Goal: Task Accomplishment & Management: Manage account settings

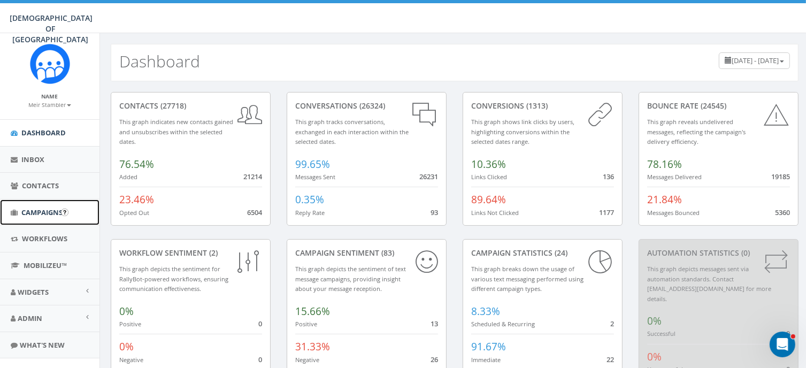
click at [37, 208] on span "Campaigns" at bounding box center [41, 212] width 41 height 10
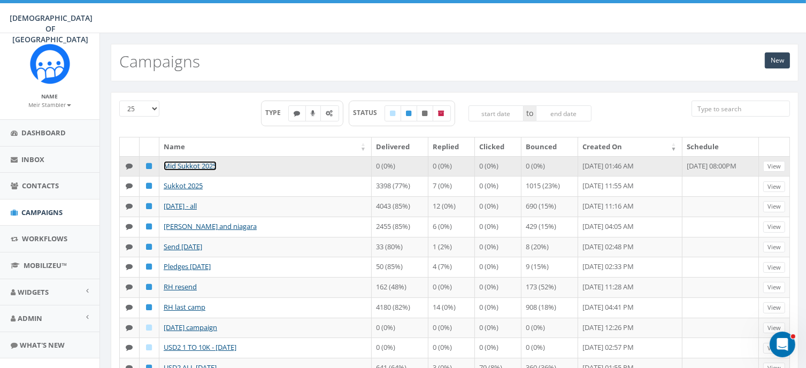
click at [188, 164] on link "Mid Sukkot 2025" at bounding box center [190, 166] width 53 height 10
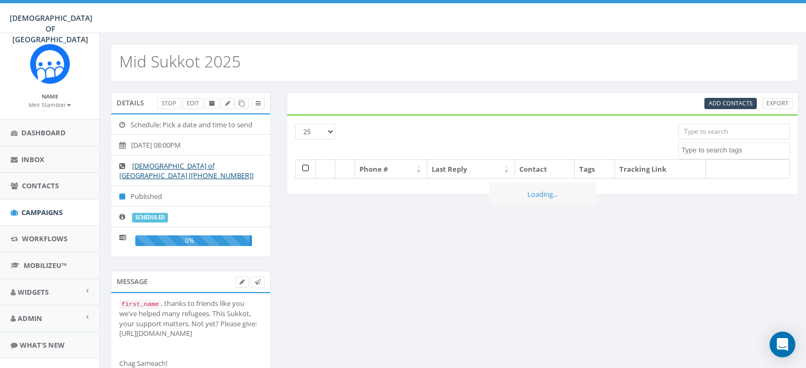
select select
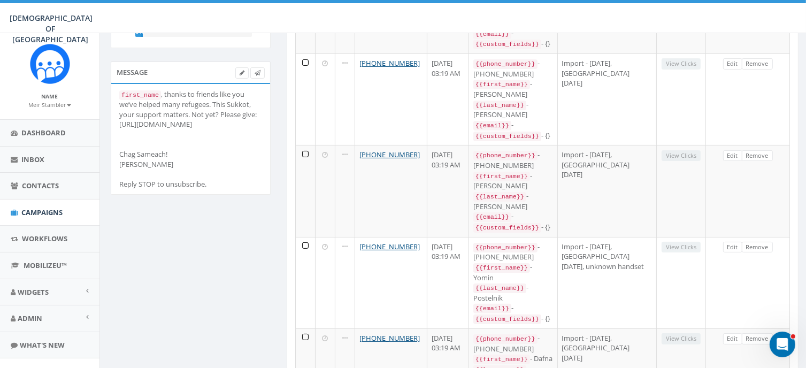
scroll to position [212, 0]
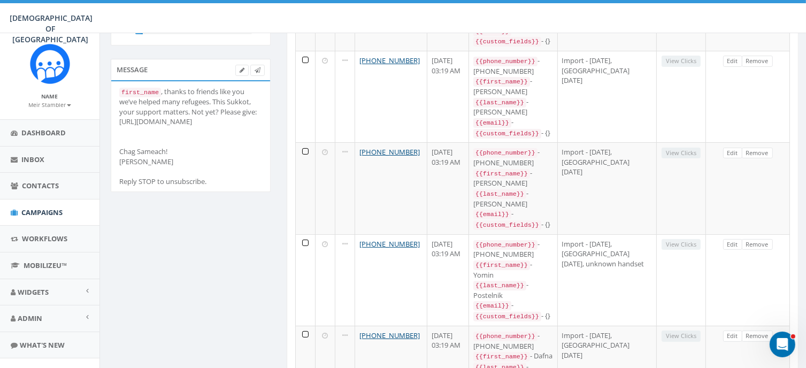
click at [213, 123] on div "first_name , thanks to friends like you we’ve helped many refugees. This Sukkot…" at bounding box center [190, 137] width 143 height 100
click at [239, 67] on icon at bounding box center [241, 70] width 5 height 6
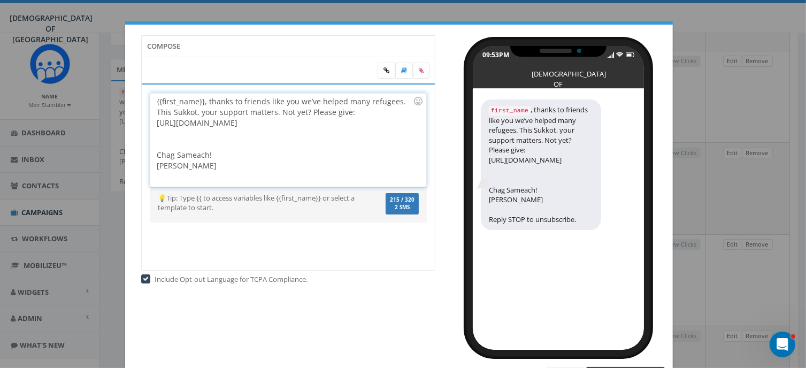
drag, startPoint x: 211, startPoint y: 165, endPoint x: 145, endPoint y: 98, distance: 94.1
click at [150, 98] on div "{{first_name}}, thanks to friends like you we’ve helped many refugees. This Suk…" at bounding box center [287, 140] width 275 height 94
click at [219, 165] on div "{{first_name}}, thanks to friends like you we’ve helped many refugees. This Suk…" at bounding box center [287, 140] width 275 height 94
drag, startPoint x: 204, startPoint y: 100, endPoint x: 213, endPoint y: 164, distance: 63.7
click at [213, 164] on div "{{first_name}}, thanks to friends like you we’ve helped many refugees. This Suk…" at bounding box center [287, 140] width 275 height 94
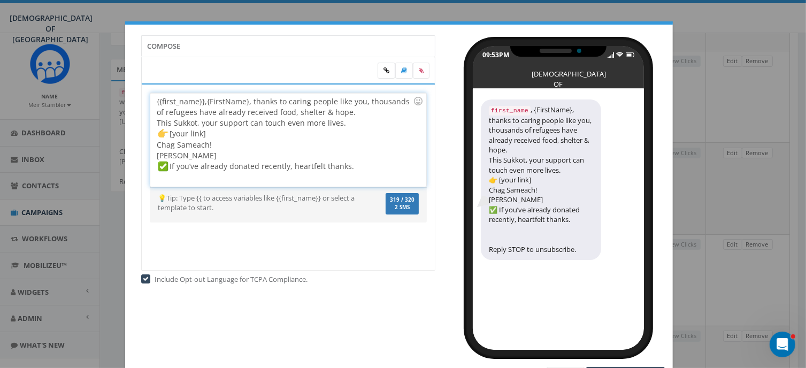
click at [249, 102] on div "{{first_name}}, {FirstName}, thanks to caring people like you, thousands of ref…" at bounding box center [287, 140] width 275 height 94
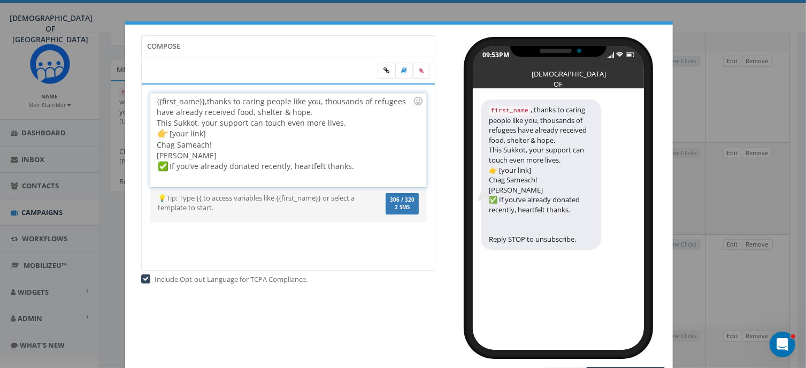
click at [153, 145] on div "{{first_name}}, thanks to caring people like you, thousands of refugees have al…" at bounding box center [287, 140] width 275 height 94
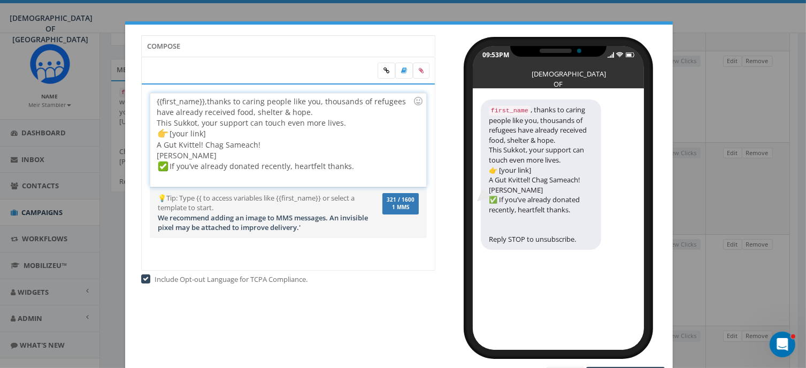
click at [218, 155] on div "{{first_name}}, thanks to caring people like you, thousands of refugees have al…" at bounding box center [287, 140] width 275 height 94
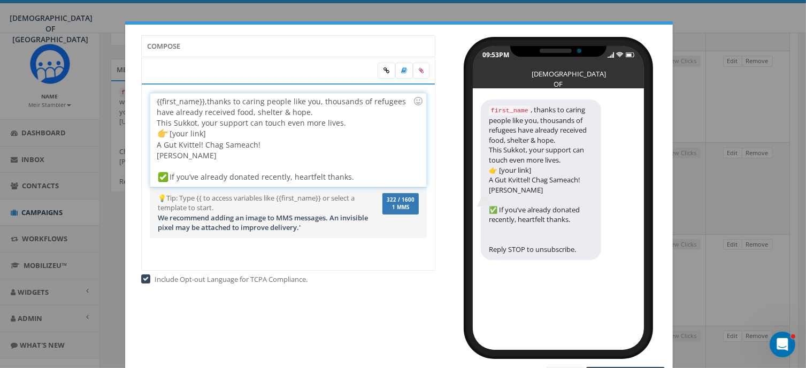
click at [220, 134] on div "{{first_name}}, thanks to caring people like you, thousands of refugees have al…" at bounding box center [287, 140] width 275 height 94
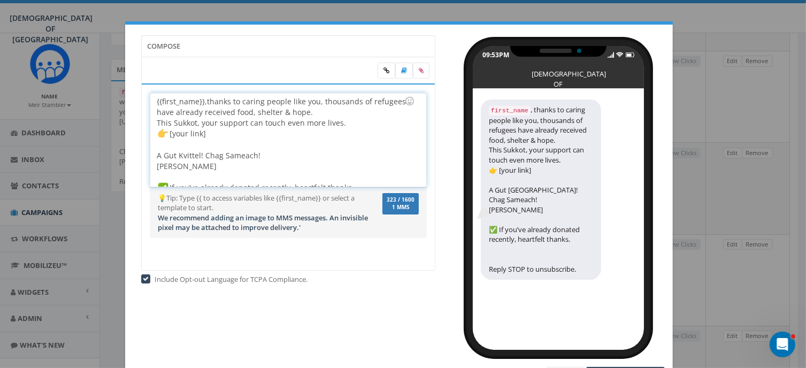
click at [318, 113] on div "{{first_name}}, thanks to caring people like you, thousands of refugees have al…" at bounding box center [287, 140] width 275 height 94
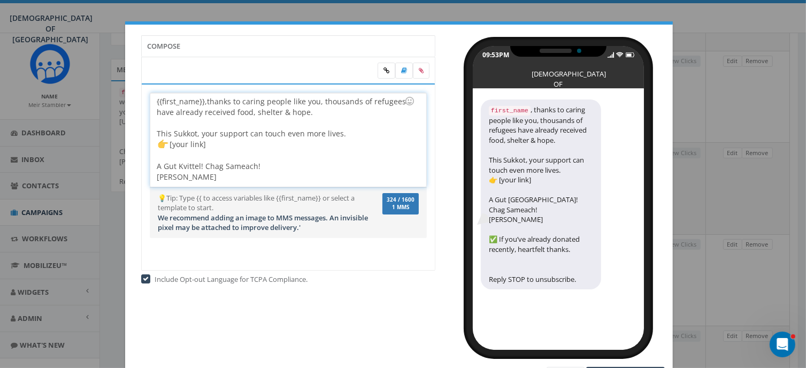
scroll to position [21, 0]
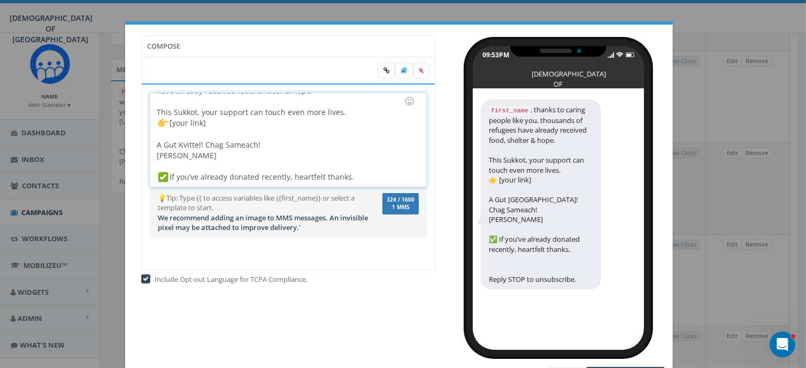
click at [226, 133] on div "A Gut Kvittel! Chag Sameach! Rabbi Stambler If you’ve already donated recently,…" at bounding box center [285, 156] width 256 height 54
copy div "{{first_name}}, thanks to caring people like you, thousands of refugees have al…"
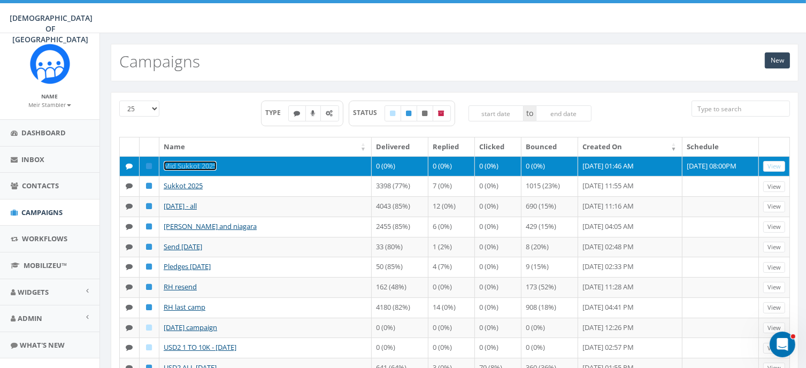
click at [190, 164] on link "Mid Sukkot 2025" at bounding box center [190, 166] width 53 height 10
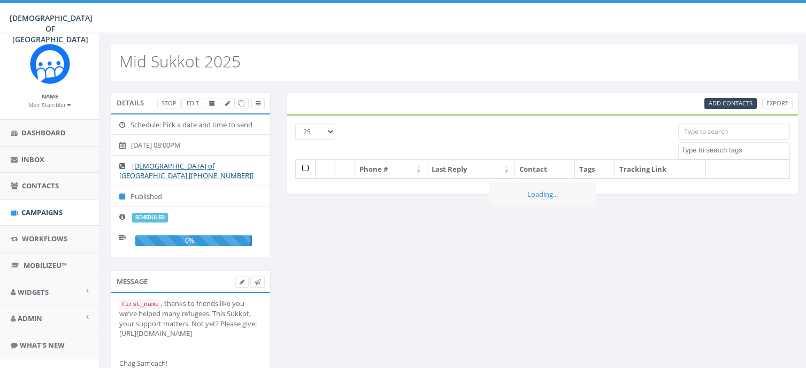
select select
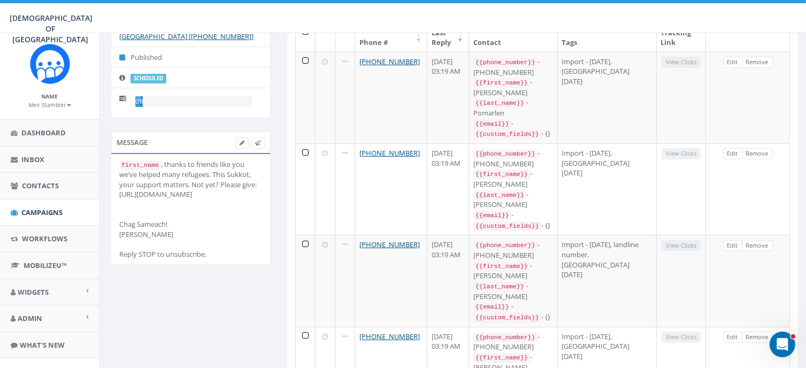
scroll to position [142, 0]
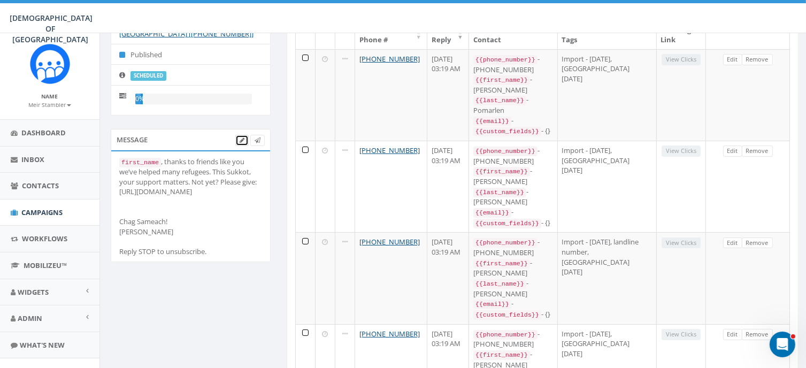
click at [241, 137] on icon at bounding box center [241, 140] width 5 height 6
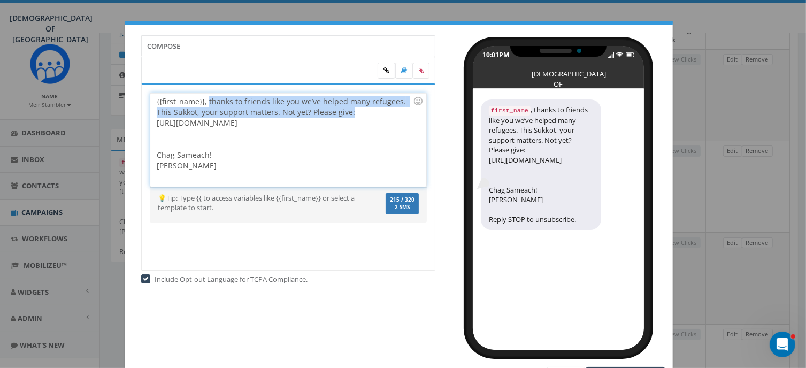
drag, startPoint x: 203, startPoint y: 97, endPoint x: 349, endPoint y: 107, distance: 146.3
click at [349, 107] on div "{{first_name}}, thanks to friends like you we’ve helped many refugees. This Suk…" at bounding box center [287, 140] width 275 height 94
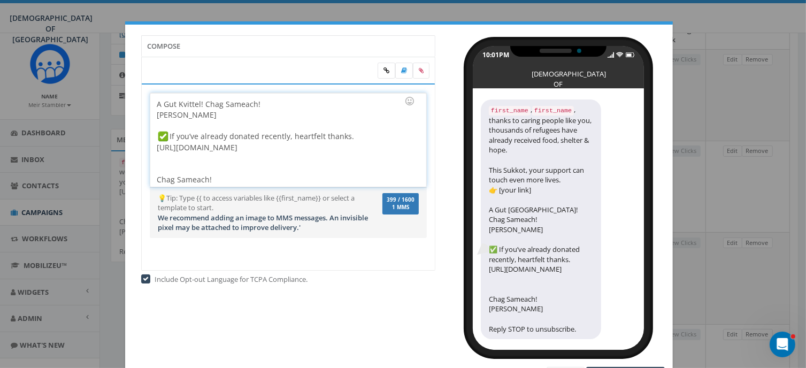
scroll to position [75, 0]
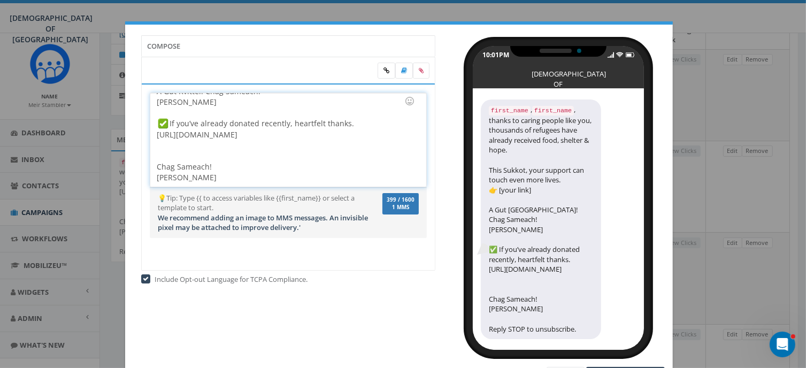
drag, startPoint x: 267, startPoint y: 134, endPoint x: 152, endPoint y: 136, distance: 115.5
click at [152, 136] on div "{{first_name}}, {{first_name}}, thanks to caring people like you, thousands of …" at bounding box center [287, 140] width 275 height 94
drag, startPoint x: 219, startPoint y: 180, endPoint x: 174, endPoint y: 156, distance: 50.5
click at [174, 156] on div "{{first_name}}, {{first_name}}, thanks to caring people like you, thousands of …" at bounding box center [287, 140] width 275 height 94
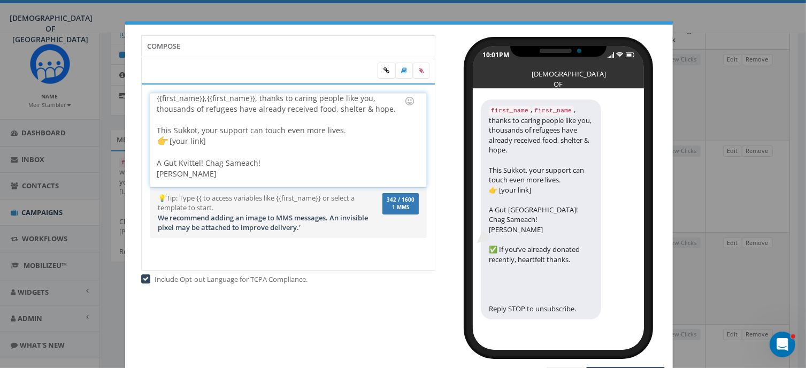
scroll to position [0, 0]
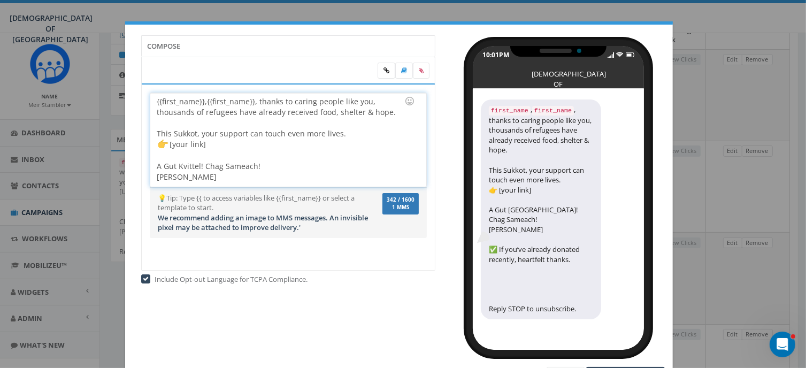
click at [203, 98] on div "{{first_name}}, {{first_name}}, thanks to caring people like you, thousands of …" at bounding box center [287, 140] width 275 height 94
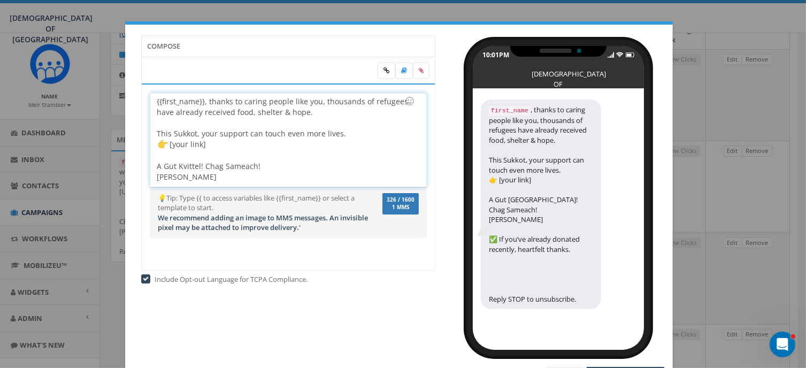
drag, startPoint x: 204, startPoint y: 144, endPoint x: 167, endPoint y: 145, distance: 36.9
click at [167, 145] on div "{{first_name}}, thanks to caring people like you, thousands of refugees have al…" at bounding box center [287, 140] width 275 height 94
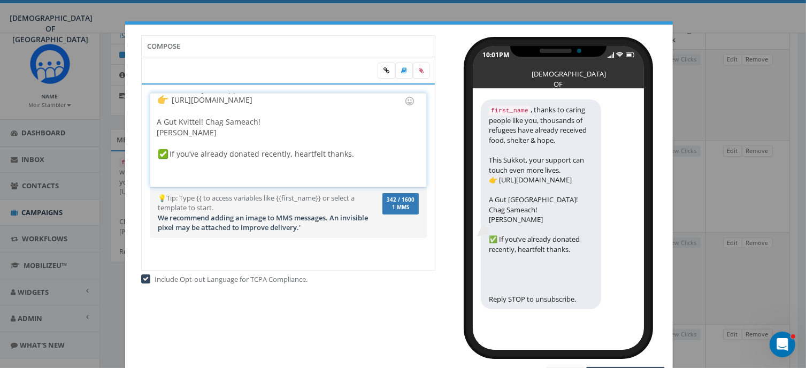
scroll to position [53, 0]
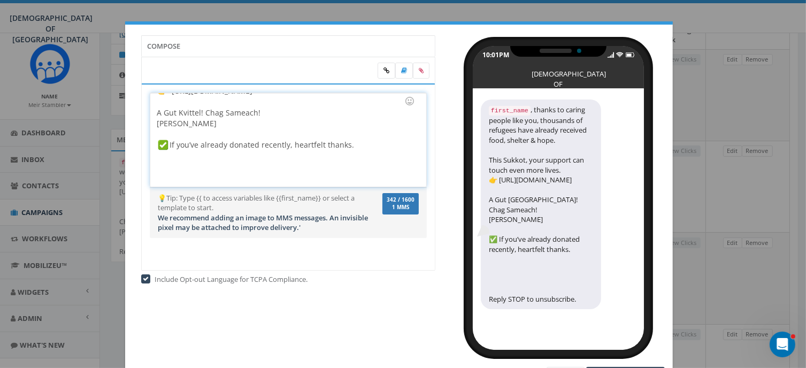
click at [245, 165] on div at bounding box center [285, 166] width 256 height 11
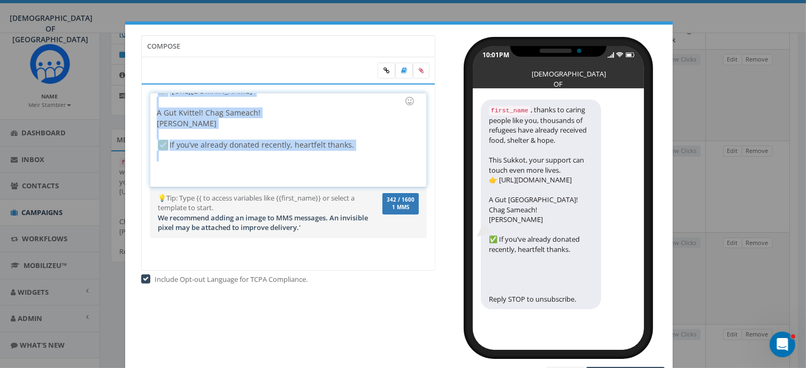
copy div "{{first_name}}, thanks to caring people like you, thousands of refugees have al…"
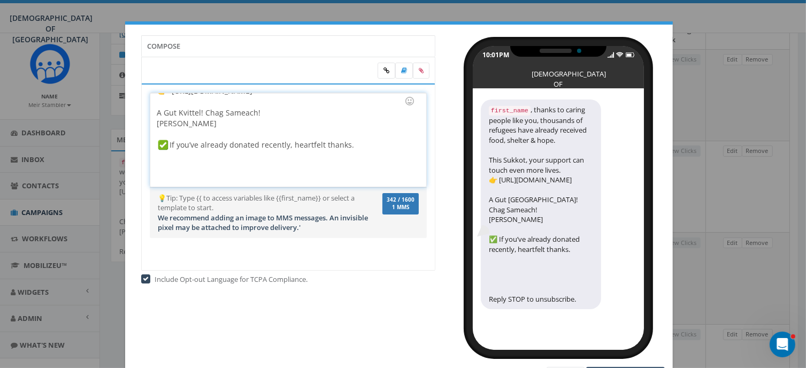
scroll to position [43, 0]
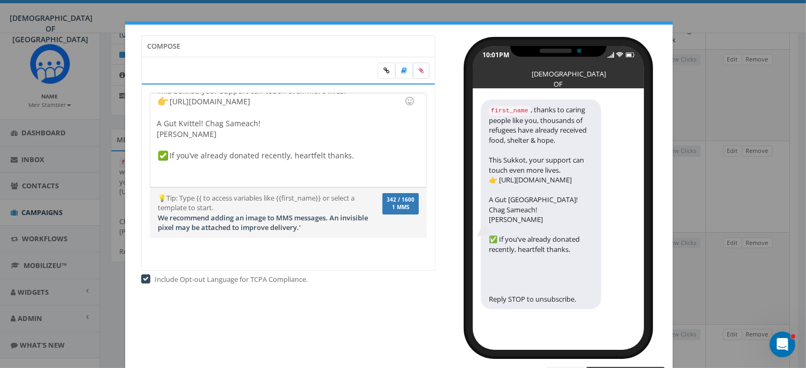
click at [419, 70] on icon at bounding box center [421, 70] width 5 height 6
click at [0, 0] on input "file" at bounding box center [0, 0] width 0 height 0
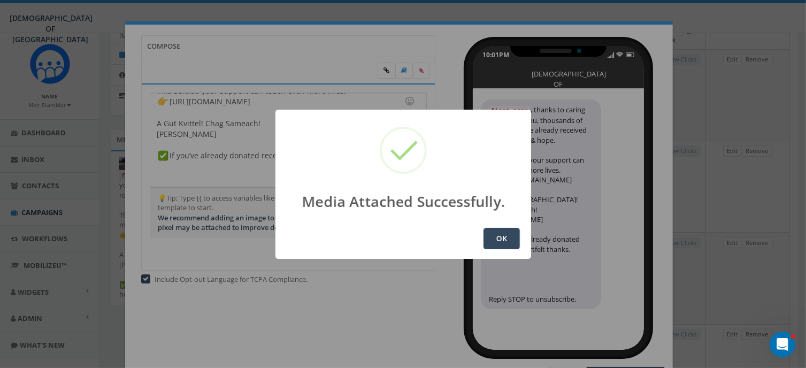
click at [508, 237] on button "OK" at bounding box center [501, 238] width 36 height 21
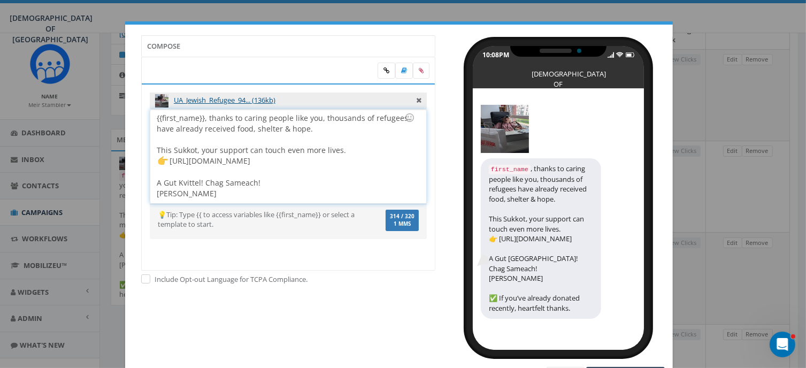
click at [229, 190] on div "{{first_name}}, thanks to caring people like you, thousands of refugees have al…" at bounding box center [287, 157] width 275 height 94
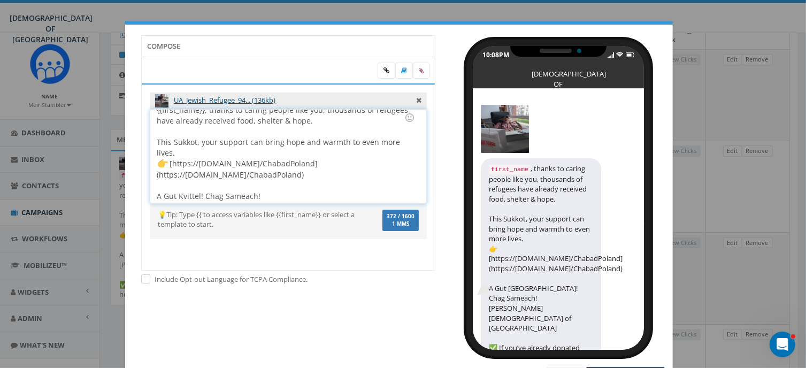
scroll to position [0, 0]
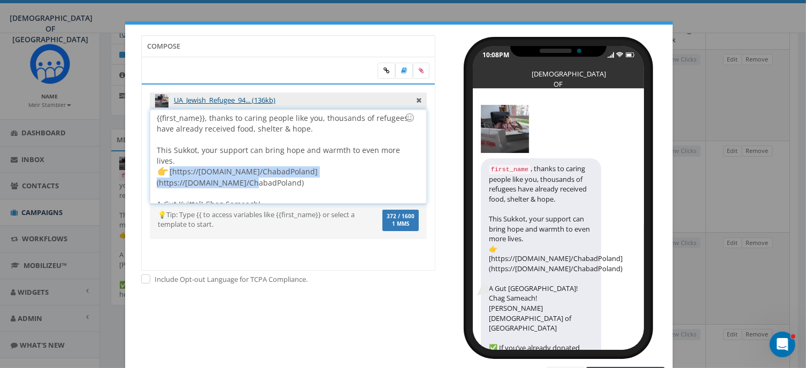
drag, startPoint x: 392, startPoint y: 172, endPoint x: 163, endPoint y: 167, distance: 229.3
click at [163, 167] on div "{{first_name}}, thanks to caring people like you, thousands of refugees have al…" at bounding box center [287, 157] width 275 height 94
copy div "[https://giv.now/ChabadPoland](https://giv.now/ChabadPoland)"
drag, startPoint x: 391, startPoint y: 171, endPoint x: 154, endPoint y: 173, distance: 237.3
click at [154, 173] on div "{{first_name}}, thanks to caring people like you, thousands of refugees have al…" at bounding box center [287, 157] width 275 height 94
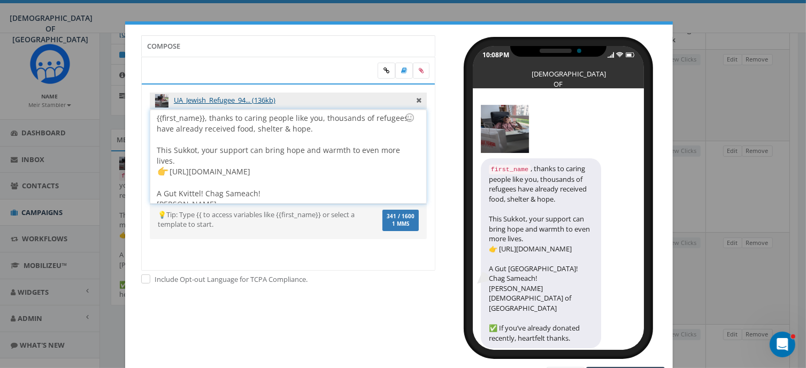
scroll to position [53, 0]
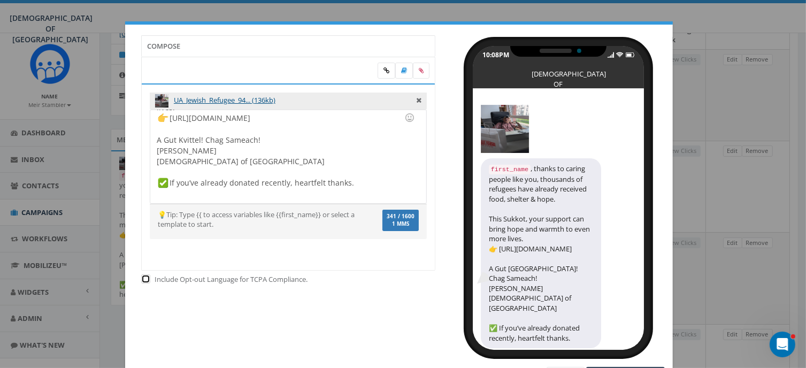
click at [141, 280] on input "checkbox" at bounding box center [144, 279] width 7 height 7
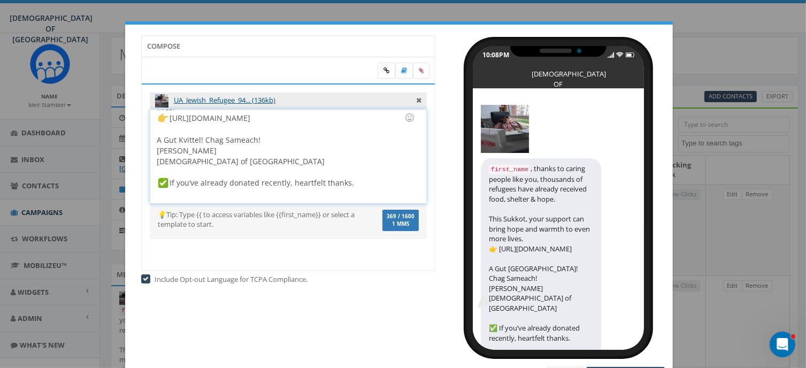
scroll to position [0, 0]
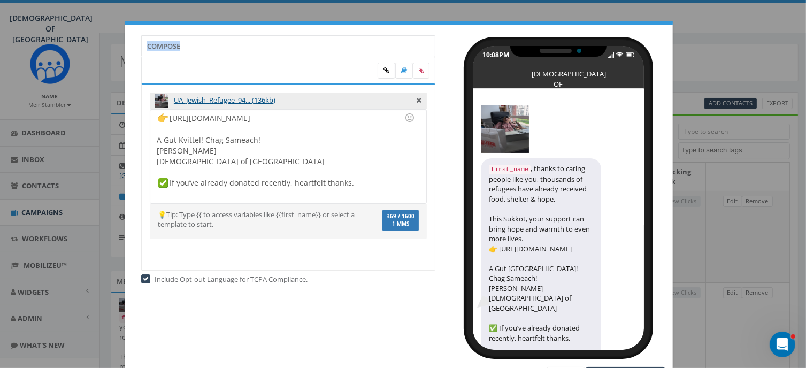
drag, startPoint x: 348, startPoint y: 32, endPoint x: 343, endPoint y: 17, distance: 16.4
click at [343, 17] on div "Compose UA_Jewish_Refugee_94... (136kb) {{first_name}}, thanks to caring people…" at bounding box center [403, 184] width 806 height 368
click at [142, 278] on input "checkbox" at bounding box center [144, 279] width 7 height 7
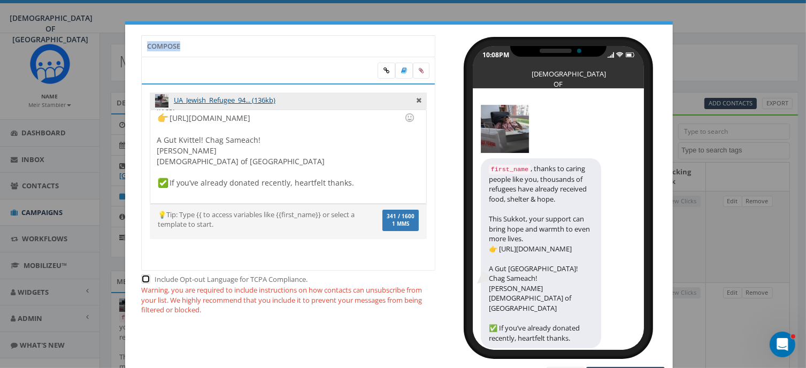
click at [141, 279] on input "checkbox" at bounding box center [144, 279] width 7 height 7
checkbox input "true"
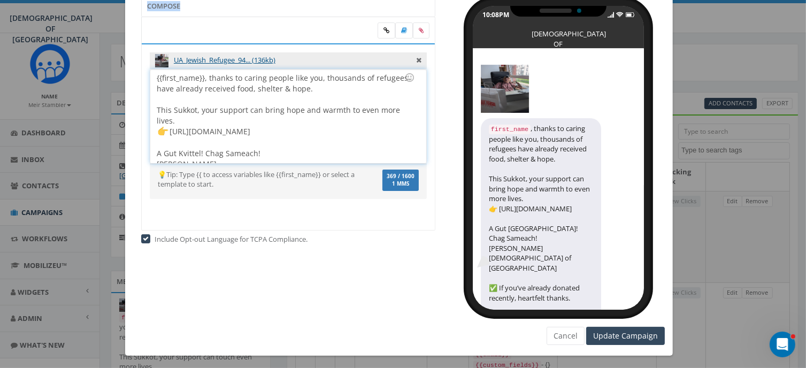
scroll to position [40, 0]
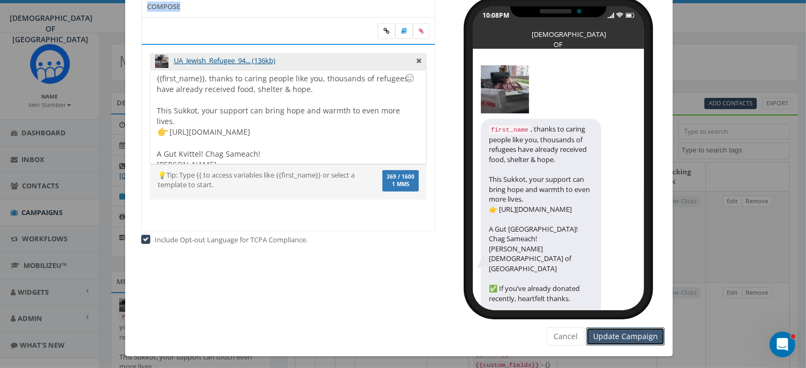
click at [632, 332] on input "Update Campaign" at bounding box center [625, 336] width 79 height 18
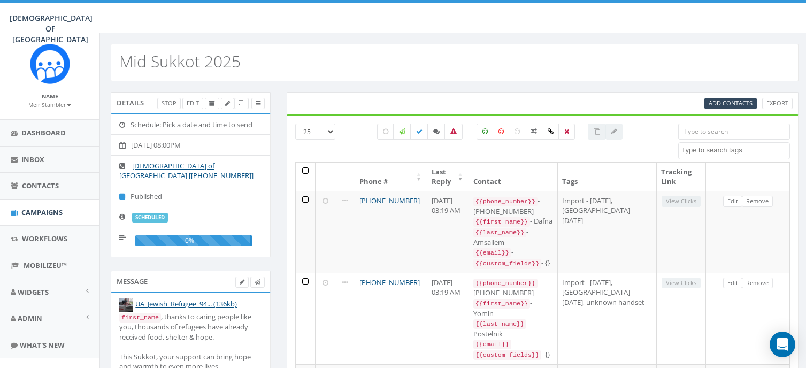
select select
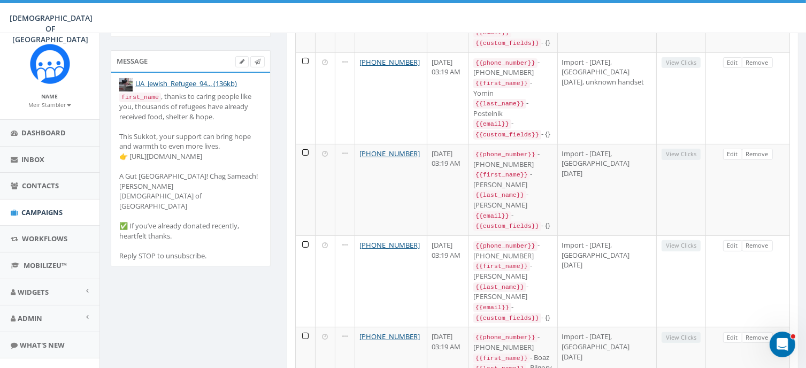
scroll to position [223, 0]
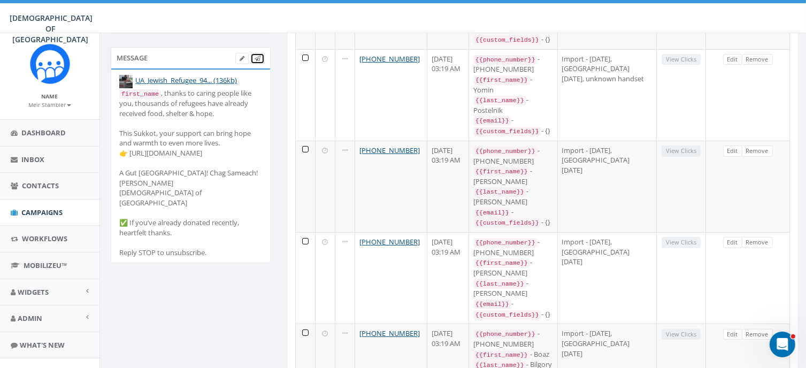
click at [258, 56] on icon at bounding box center [257, 59] width 6 height 6
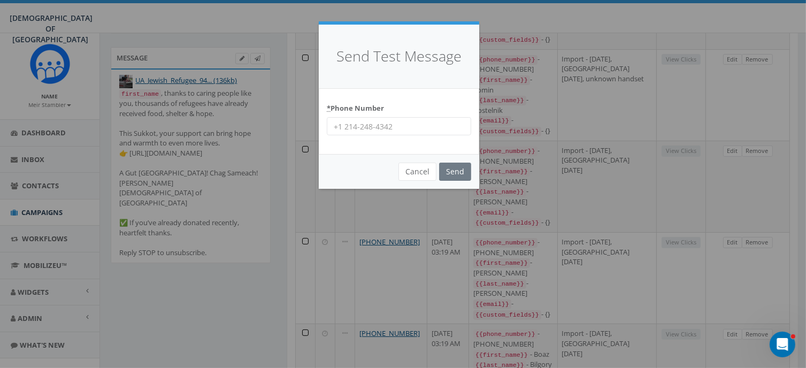
click at [428, 125] on input "* Phone Number" at bounding box center [399, 126] width 144 height 18
click at [355, 125] on input "+12075770770" at bounding box center [399, 126] width 144 height 18
type input "+17025770770"
click at [458, 172] on input "Send" at bounding box center [455, 171] width 32 height 18
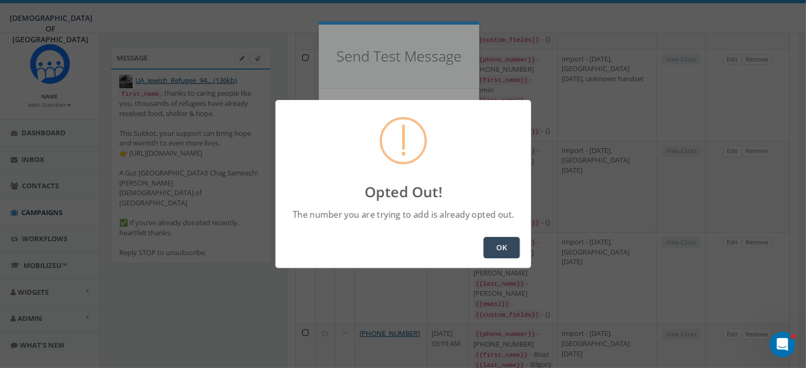
click at [501, 248] on button "OK" at bounding box center [501, 247] width 36 height 21
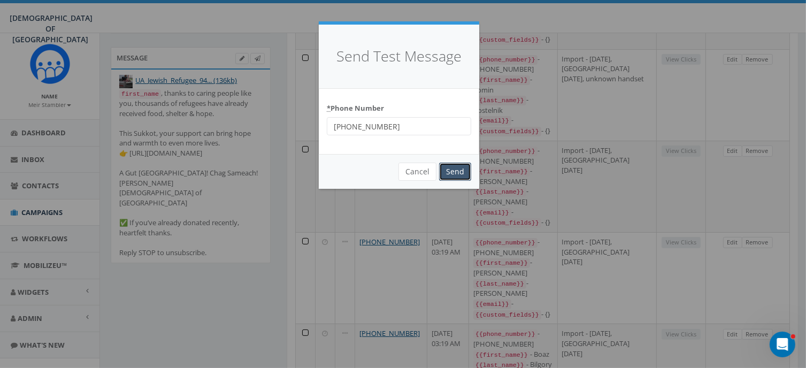
click at [455, 171] on input "Send" at bounding box center [455, 171] width 32 height 18
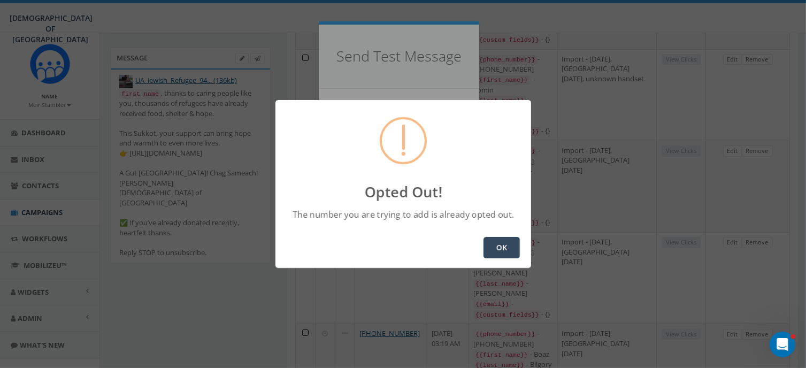
click at [494, 243] on button "OK" at bounding box center [501, 247] width 36 height 21
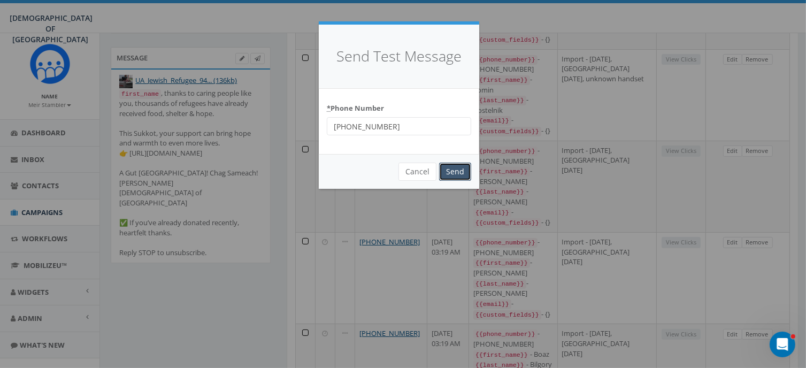
click at [452, 173] on input "Send" at bounding box center [455, 171] width 32 height 18
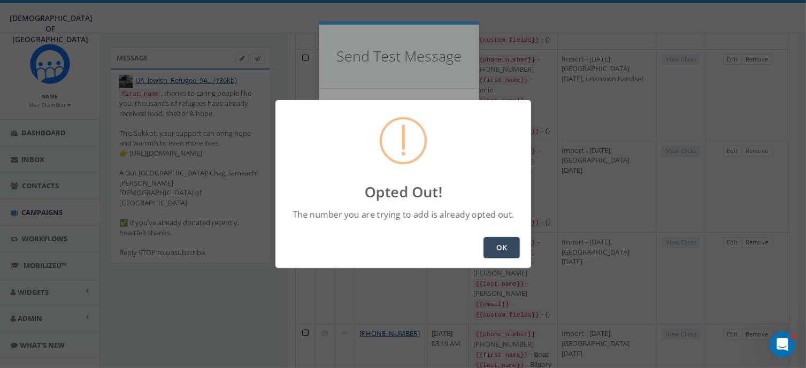
click at [499, 249] on button "OK" at bounding box center [501, 247] width 36 height 21
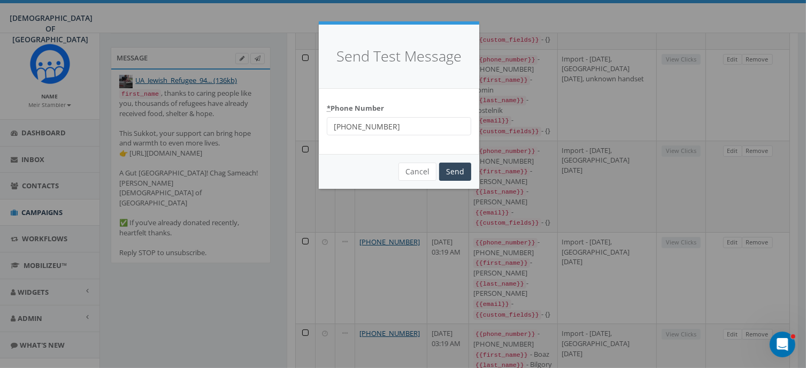
click at [396, 130] on input "+17025770770" at bounding box center [399, 126] width 144 height 18
click at [422, 169] on button "Cancel" at bounding box center [417, 171] width 38 height 18
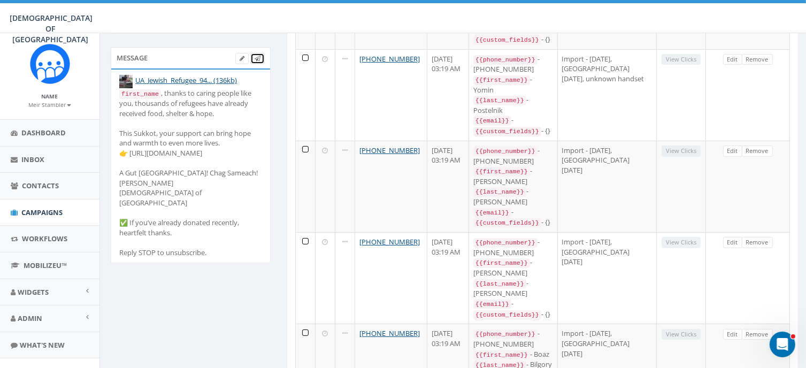
click at [256, 56] on icon at bounding box center [257, 59] width 6 height 6
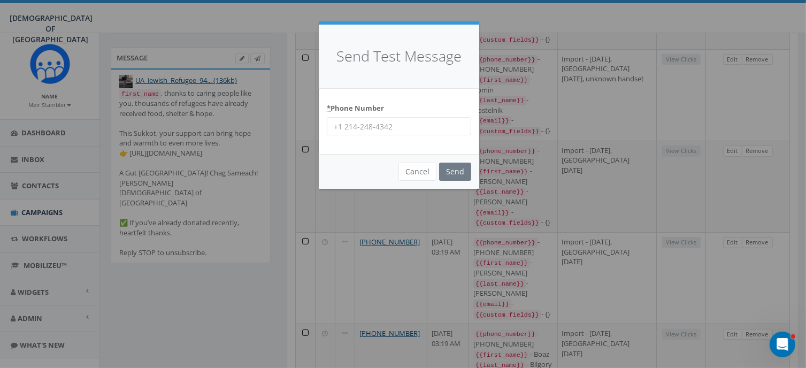
click at [393, 128] on input "* Phone Number" at bounding box center [399, 126] width 144 height 18
click at [453, 172] on input "Send" at bounding box center [455, 171] width 32 height 18
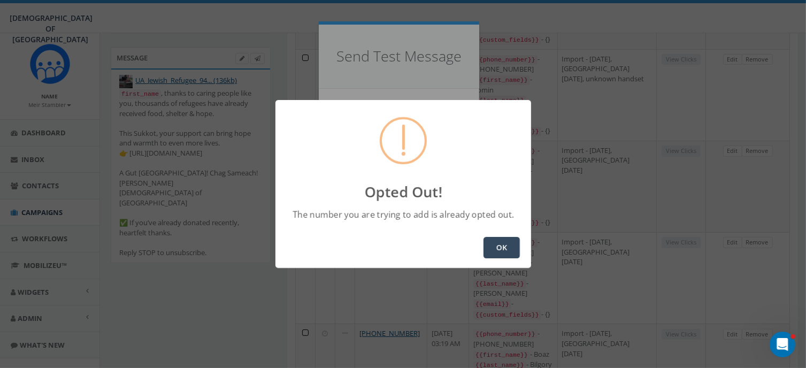
click at [502, 246] on button "OK" at bounding box center [501, 247] width 36 height 21
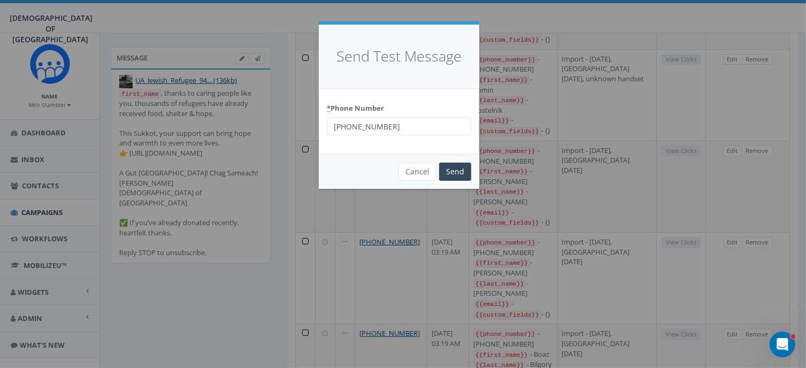
click at [407, 125] on input "+19739440636" at bounding box center [399, 126] width 144 height 18
type input "+"
type input "+18587365358"
click at [458, 172] on input "Send" at bounding box center [455, 171] width 32 height 18
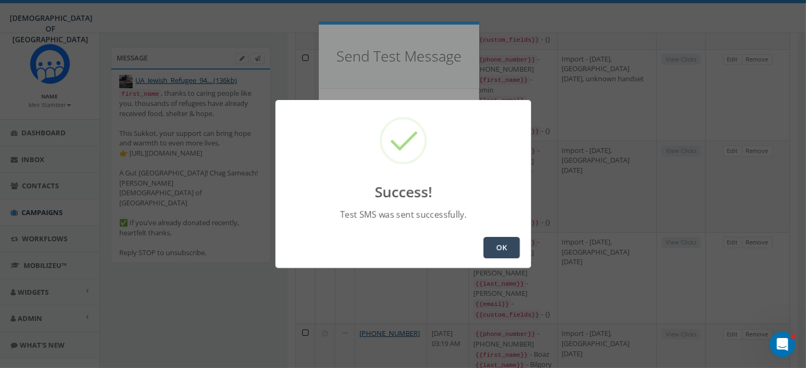
click at [497, 245] on button "OK" at bounding box center [501, 247] width 36 height 21
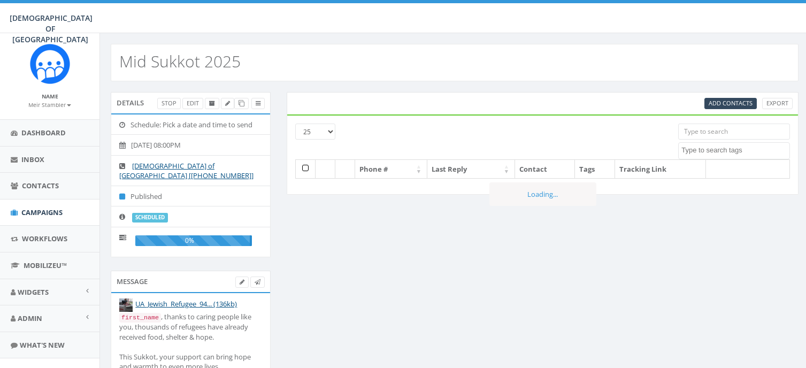
select select
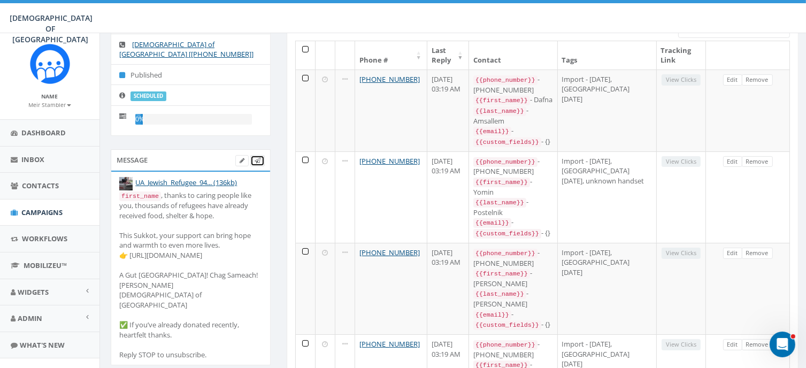
click at [254, 158] on icon at bounding box center [257, 161] width 6 height 6
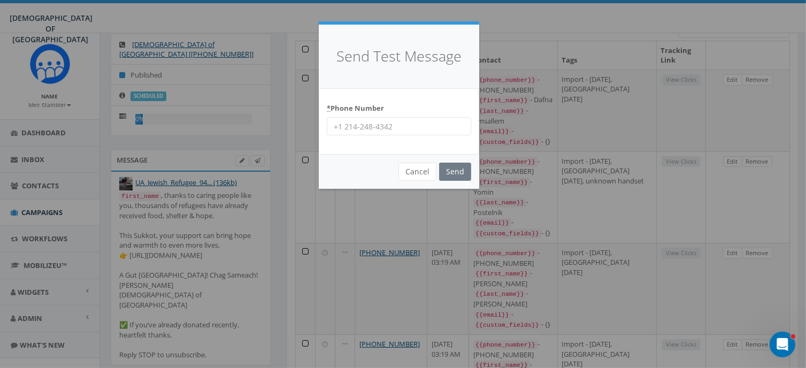
click at [406, 126] on input "* Phone Number" at bounding box center [399, 126] width 144 height 18
type input "[PHONE_NUMBER]"
click at [453, 172] on input "Send" at bounding box center [455, 171] width 32 height 18
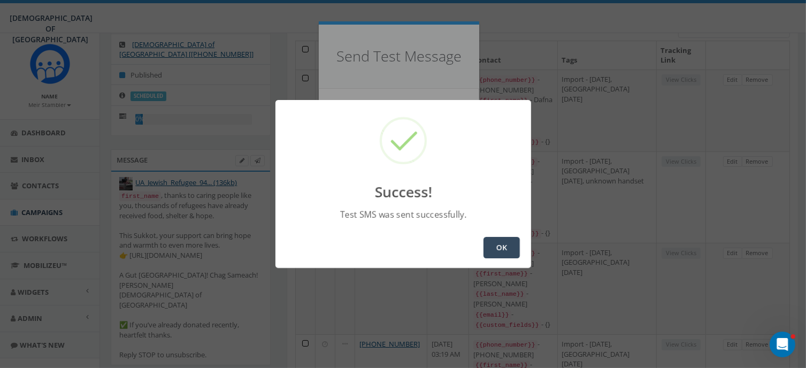
click at [504, 246] on button "OK" at bounding box center [501, 247] width 36 height 21
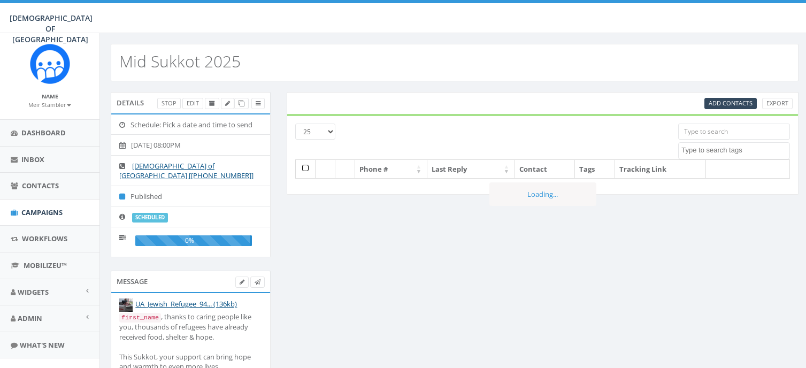
select select
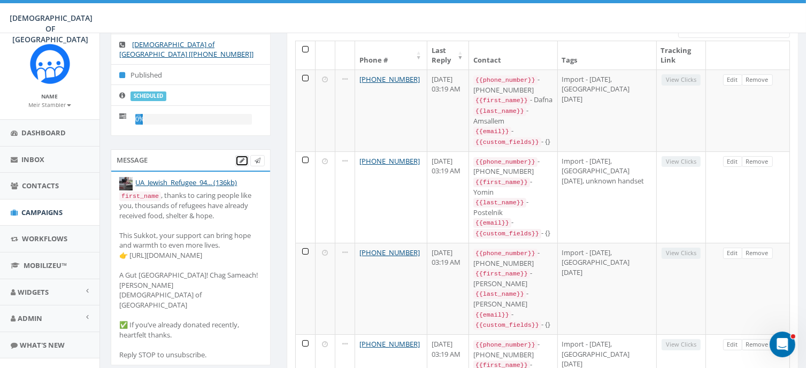
click at [242, 158] on icon at bounding box center [241, 161] width 5 height 6
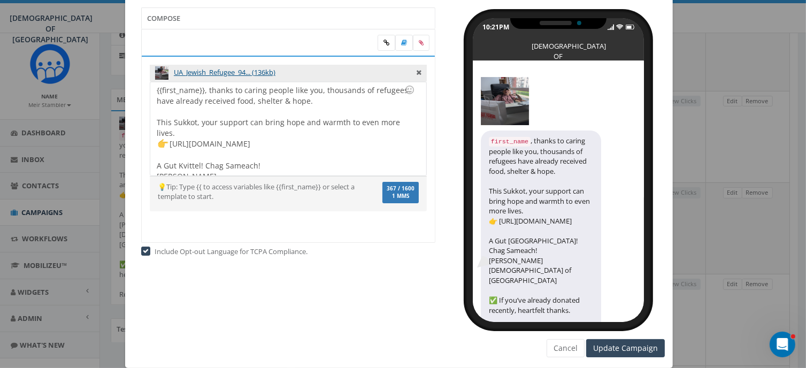
scroll to position [31, 0]
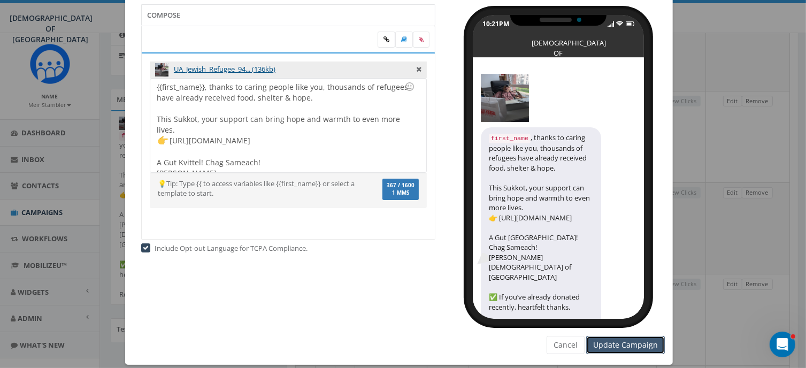
click at [637, 345] on input "Update Campaign" at bounding box center [625, 345] width 79 height 18
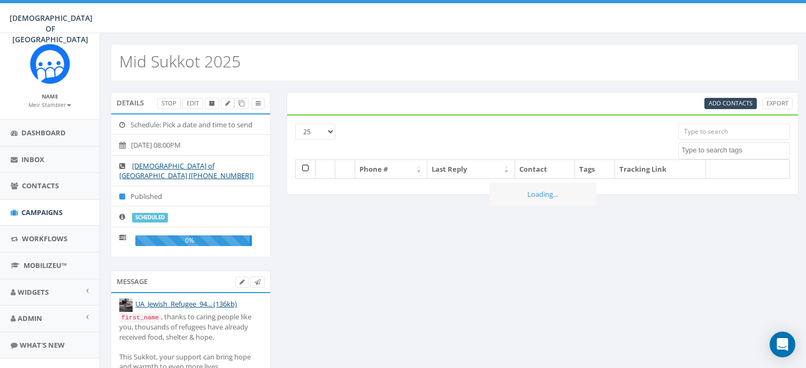
select select
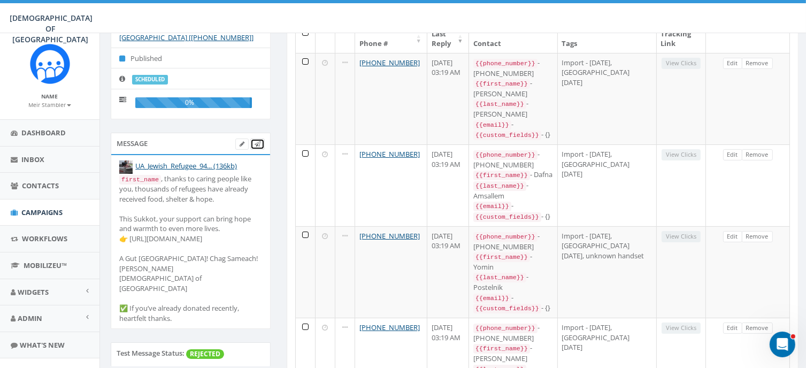
click at [255, 141] on icon at bounding box center [257, 144] width 6 height 6
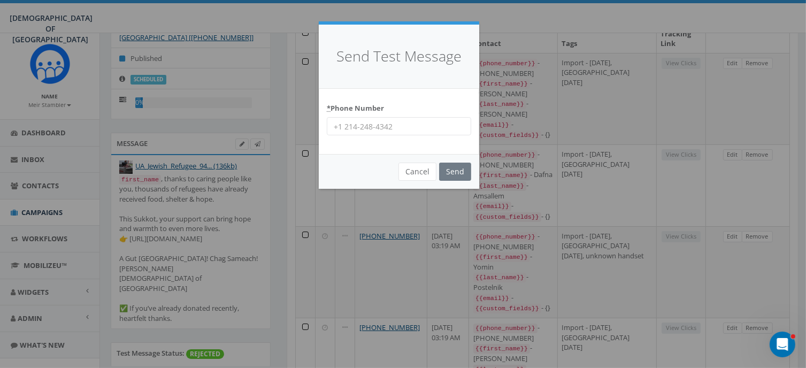
click at [390, 127] on input "* Phone Number" at bounding box center [399, 126] width 144 height 18
type input "[PHONE_NUMBER]"
click at [454, 171] on input "Send" at bounding box center [455, 171] width 32 height 18
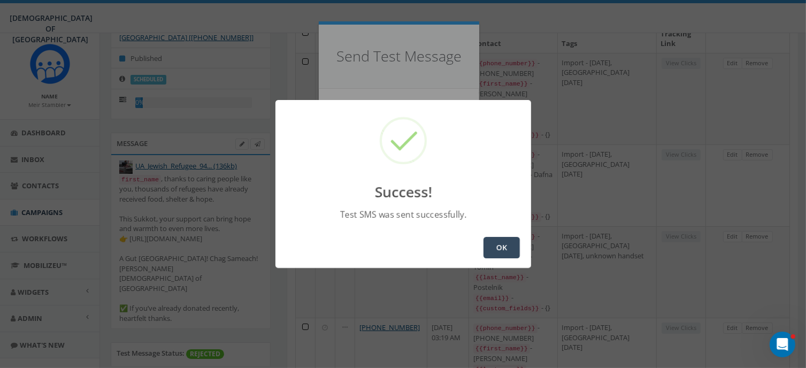
click at [499, 241] on button "OK" at bounding box center [501, 247] width 36 height 21
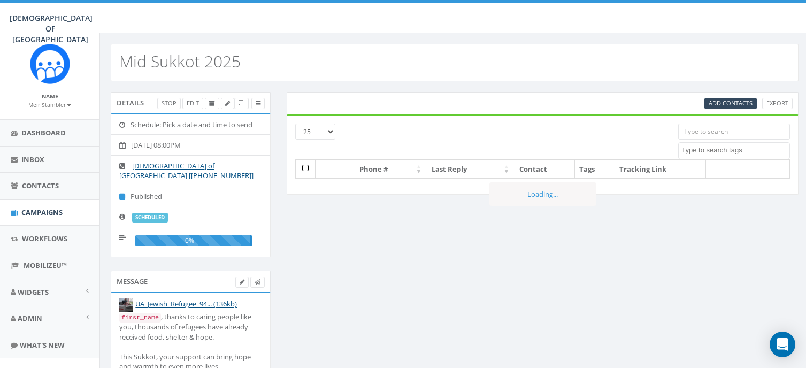
select select
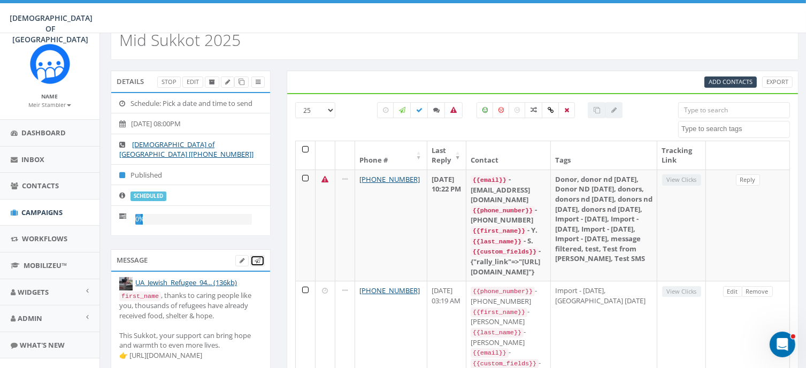
click at [257, 258] on icon at bounding box center [257, 261] width 6 height 6
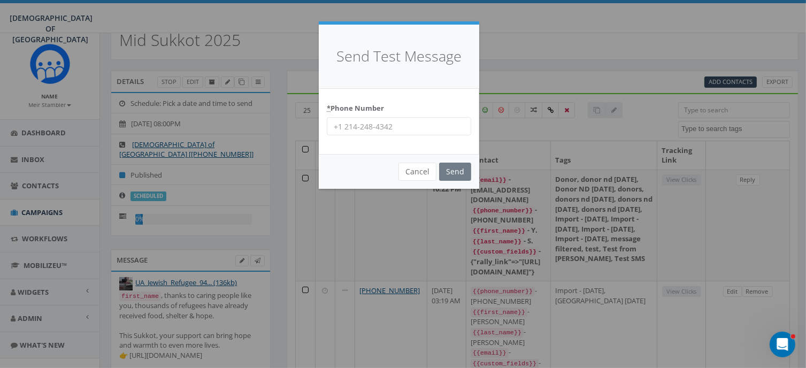
click at [397, 129] on input "* Phone Number" at bounding box center [399, 126] width 144 height 18
type input "+13472478320"
click at [459, 173] on input "Send" at bounding box center [455, 171] width 32 height 18
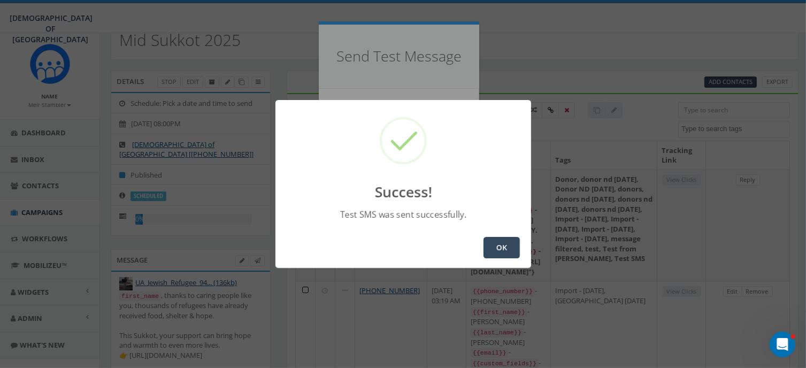
click at [502, 247] on button "OK" at bounding box center [501, 247] width 36 height 21
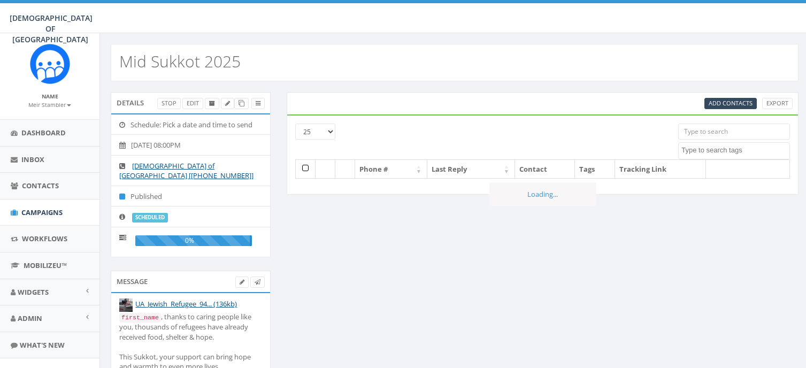
select select
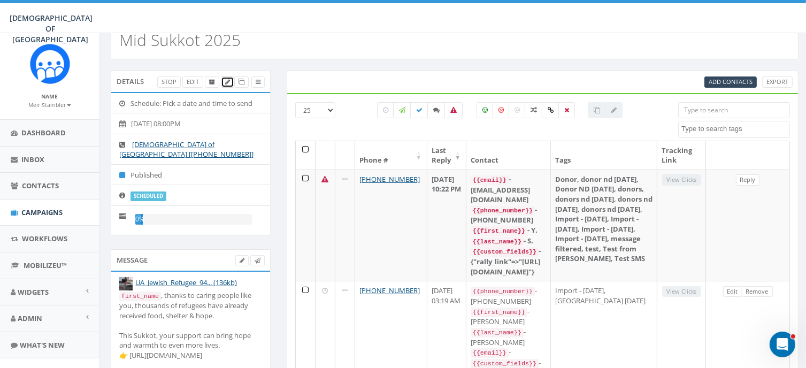
click at [229, 81] on icon at bounding box center [227, 82] width 5 height 6
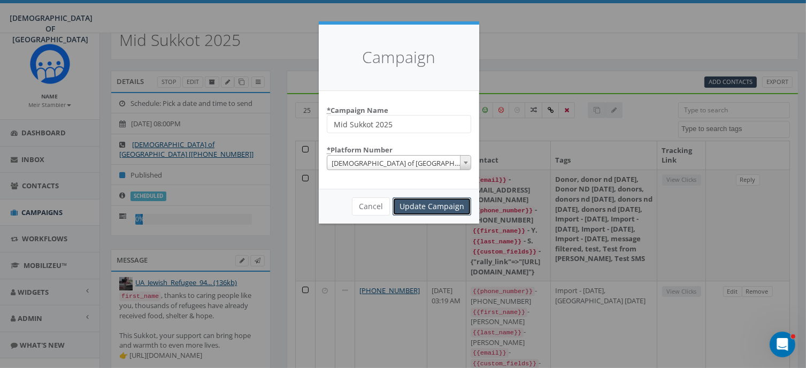
click at [426, 204] on input "Update Campaign" at bounding box center [431, 206] width 79 height 18
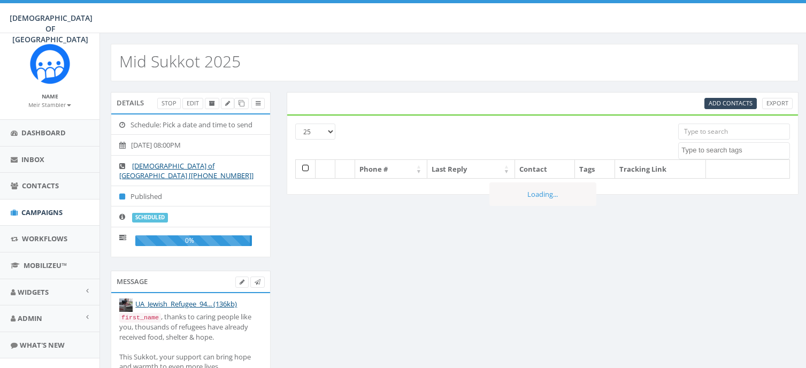
select select
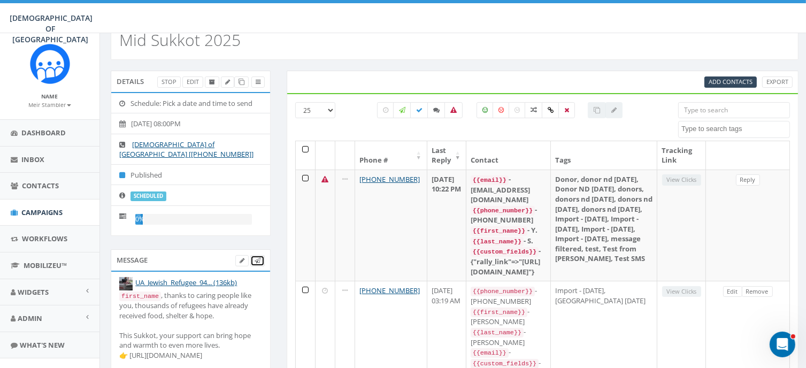
click at [259, 258] on icon at bounding box center [257, 261] width 6 height 6
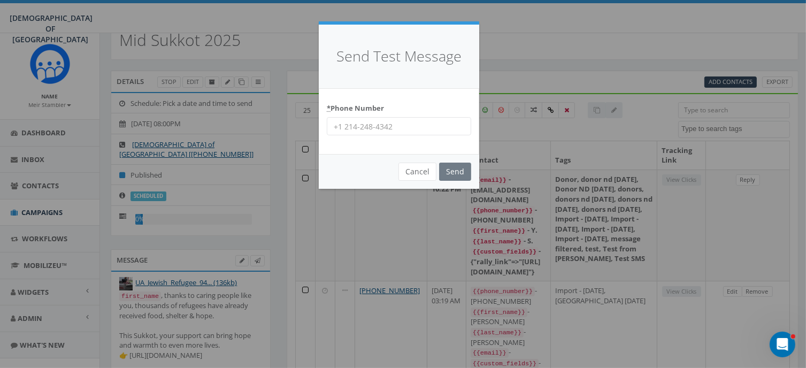
click at [385, 125] on input "* Phone Number" at bounding box center [399, 126] width 144 height 18
type input "[PHONE_NUMBER]"
click at [455, 171] on input "Send" at bounding box center [455, 171] width 32 height 18
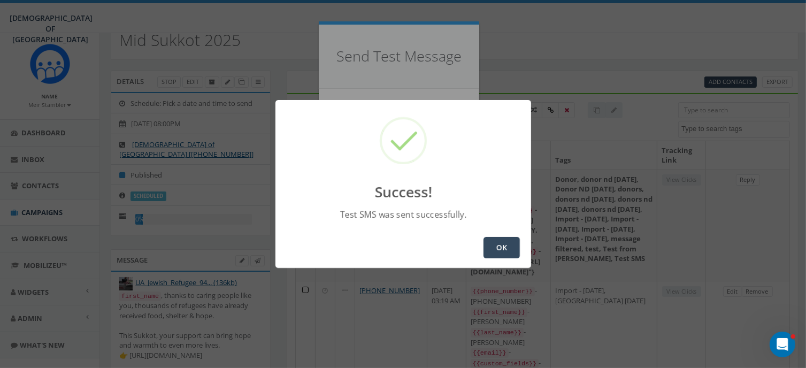
click at [499, 249] on button "OK" at bounding box center [501, 247] width 36 height 21
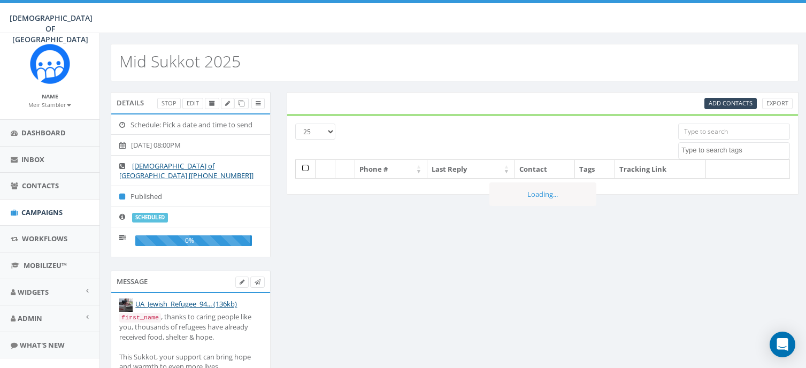
select select
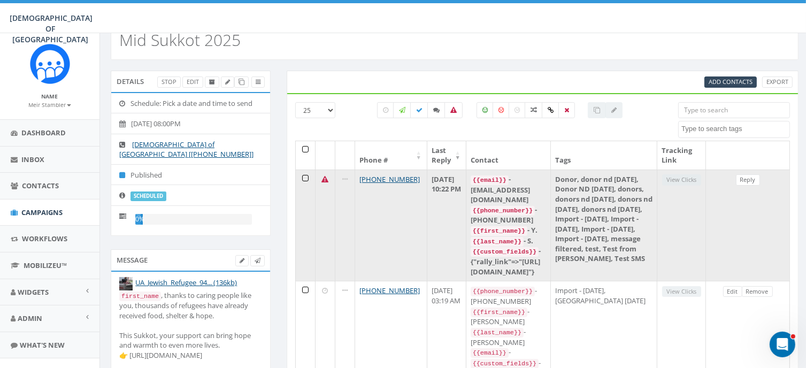
click at [303, 175] on td at bounding box center [306, 224] width 20 height 111
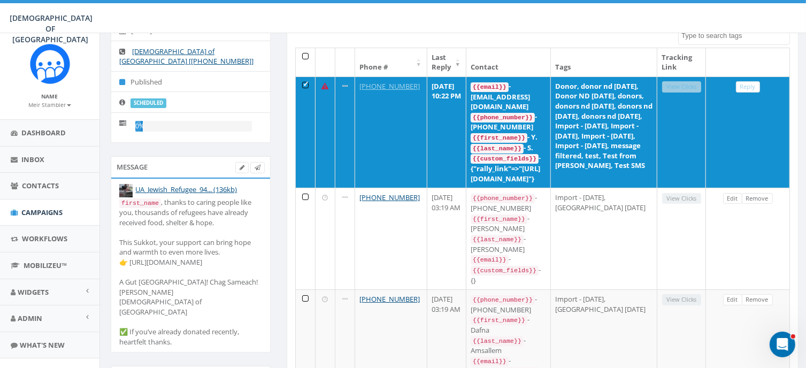
scroll to position [109, 0]
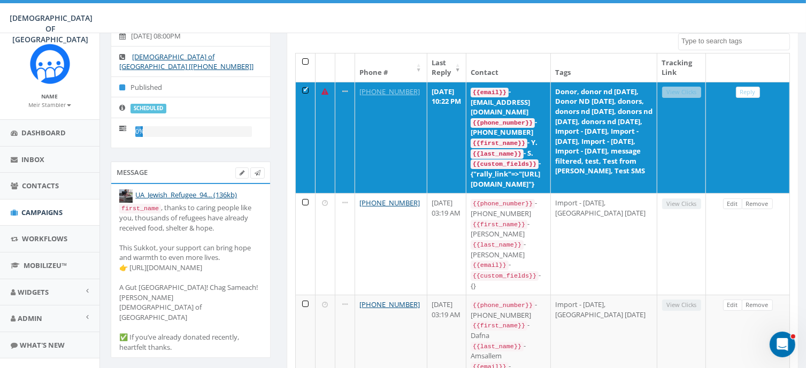
click at [370, 37] on div "All 1 contact(s) on current page All 6876 contact(s) filtered" at bounding box center [499, 42] width 261 height 12
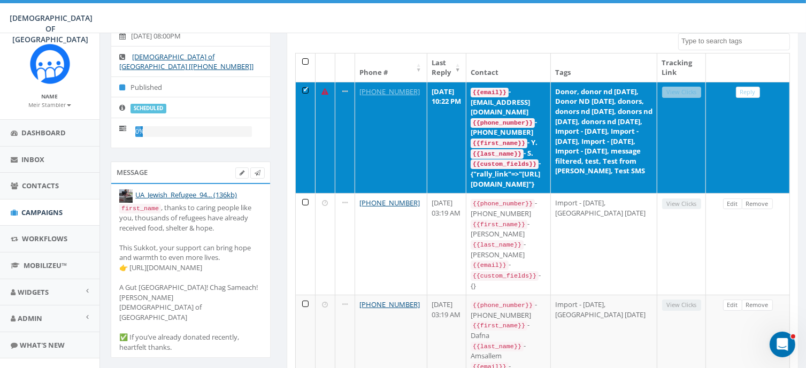
click at [304, 85] on td at bounding box center [306, 137] width 20 height 111
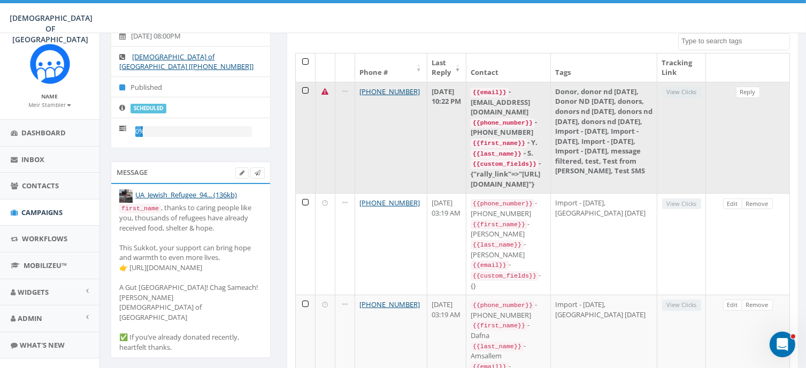
click at [322, 91] on icon at bounding box center [325, 91] width 7 height 7
click at [323, 83] on td at bounding box center [325, 137] width 20 height 111
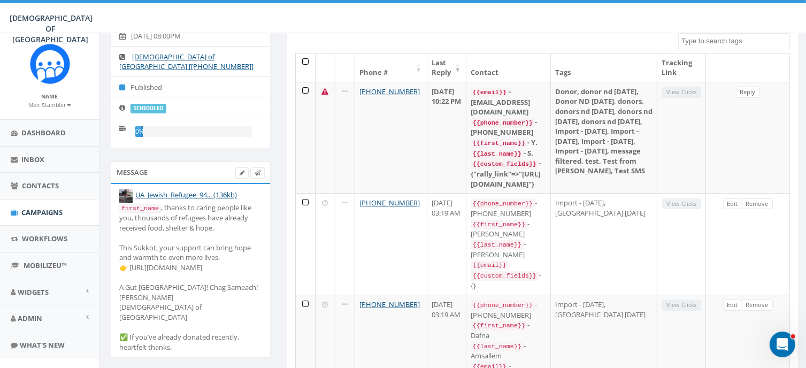
click at [242, 234] on div "first_name , thanks to caring people like you, thousands of refugees have alrea…" at bounding box center [190, 278] width 143 height 150
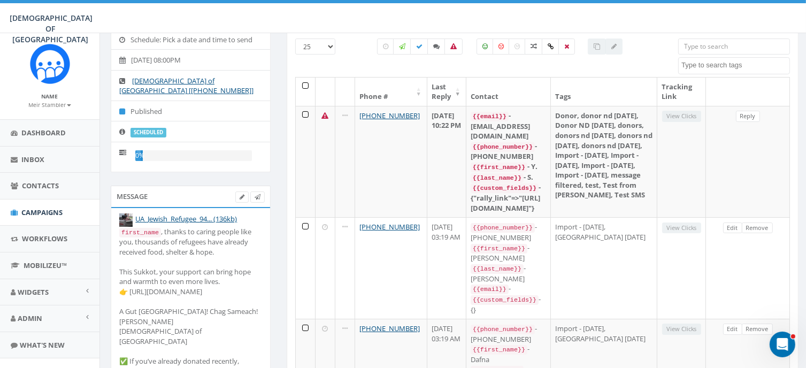
scroll to position [81, 0]
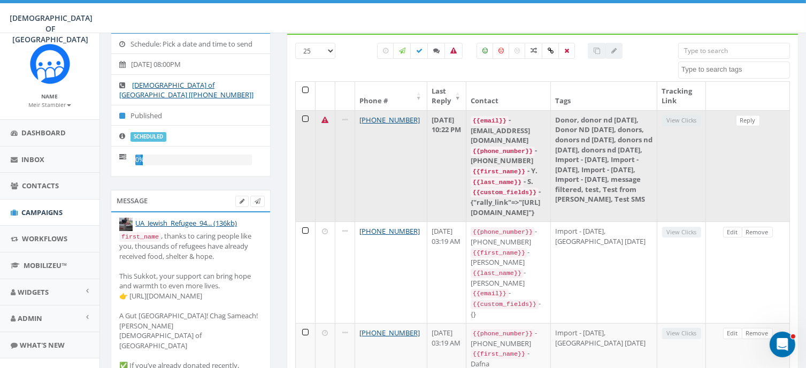
click at [304, 118] on td at bounding box center [306, 165] width 20 height 111
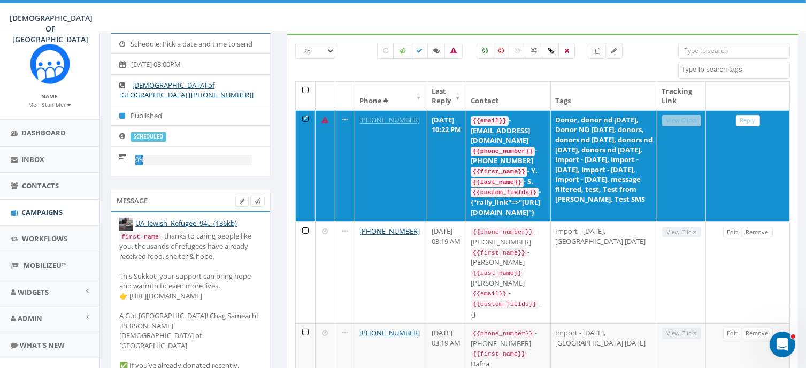
click at [404, 48] on icon at bounding box center [402, 51] width 6 height 6
checkbox input "true"
